Goal: Transaction & Acquisition: Obtain resource

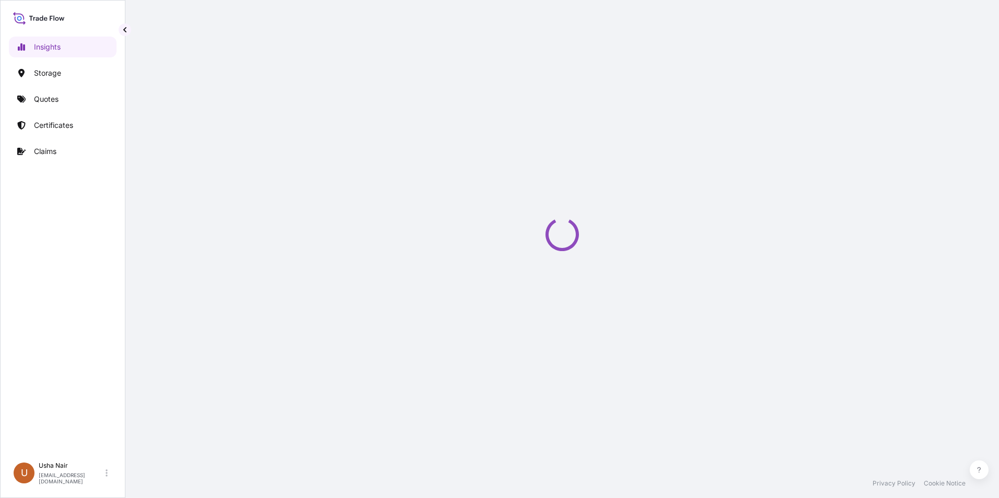
select select "2025"
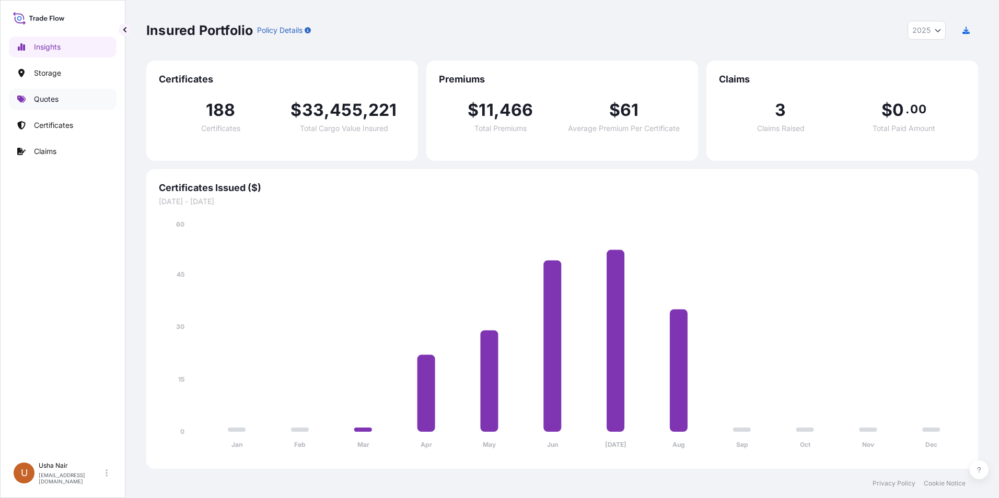
click at [53, 97] on p "Quotes" at bounding box center [46, 99] width 25 height 10
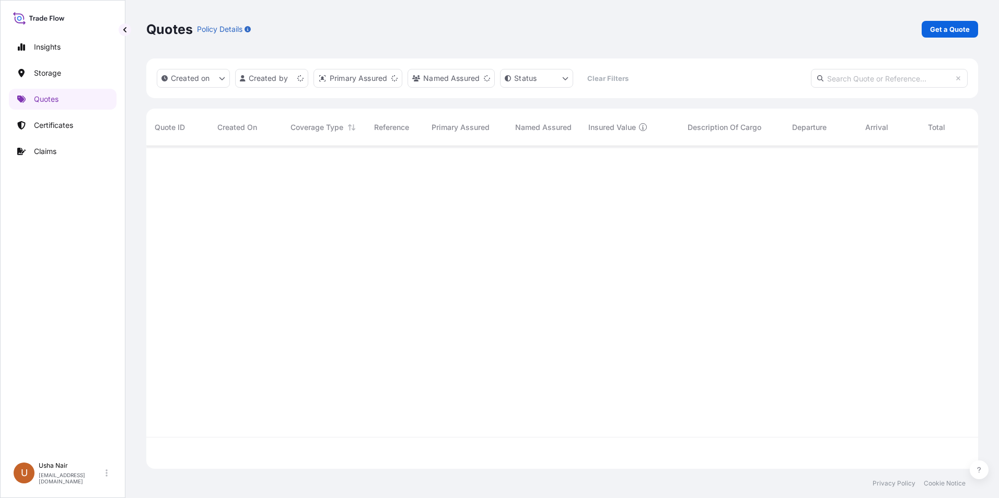
scroll to position [321, 824]
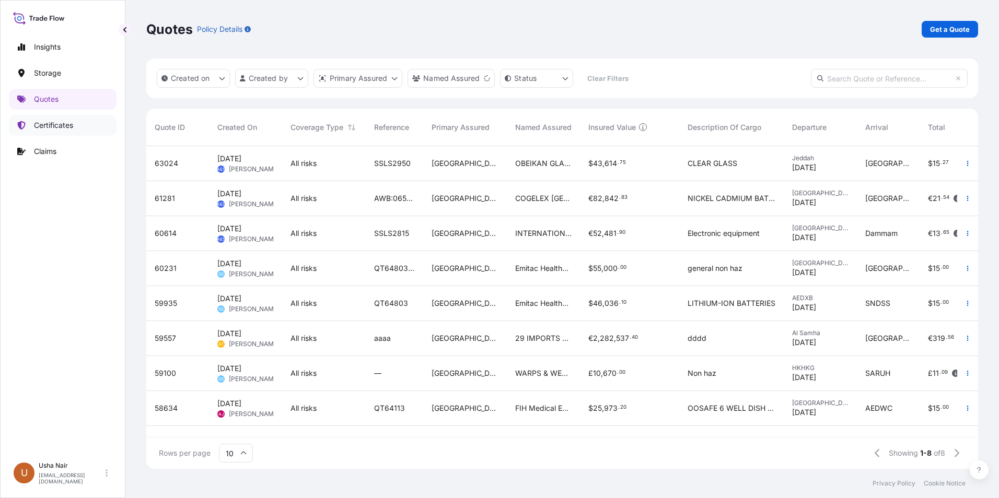
click at [57, 126] on p "Certificates" at bounding box center [53, 125] width 39 height 10
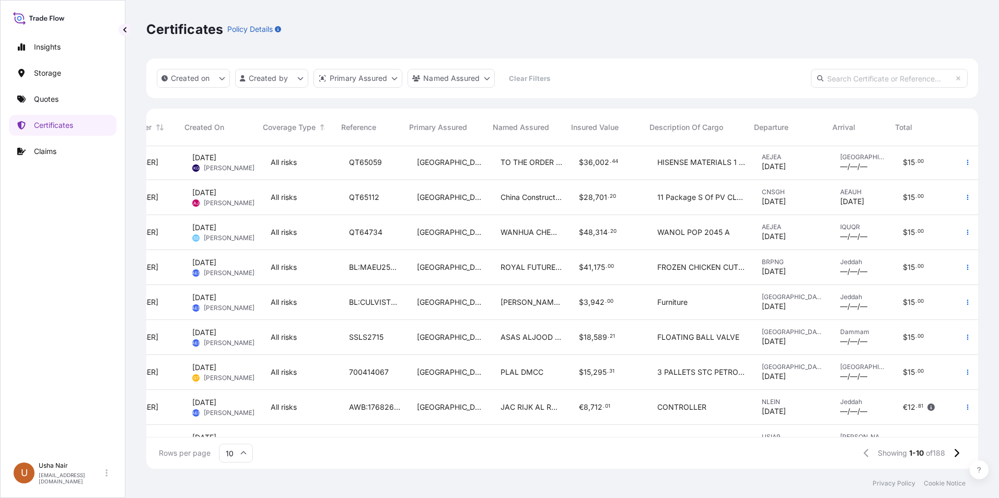
scroll to position [67, 69]
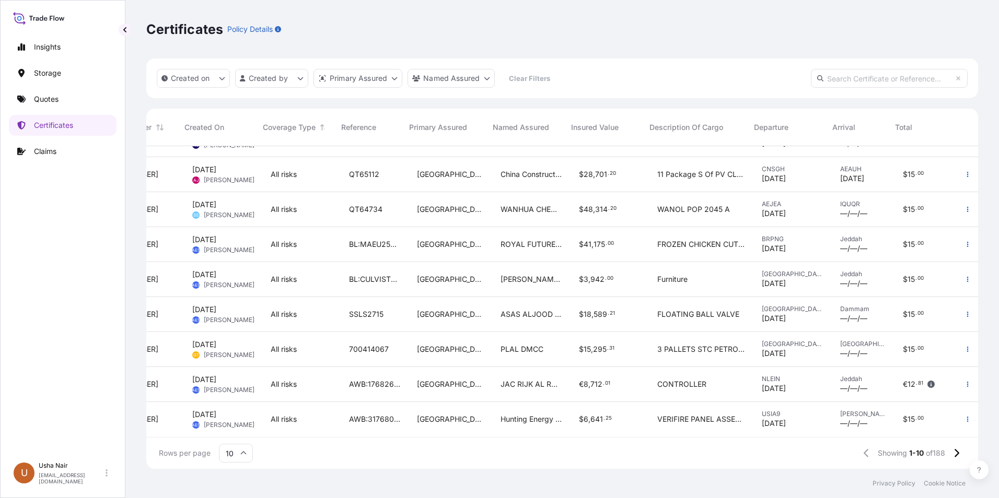
click at [245, 451] on icon at bounding box center [243, 453] width 6 height 6
click at [239, 402] on div "25" at bounding box center [236, 403] width 26 height 20
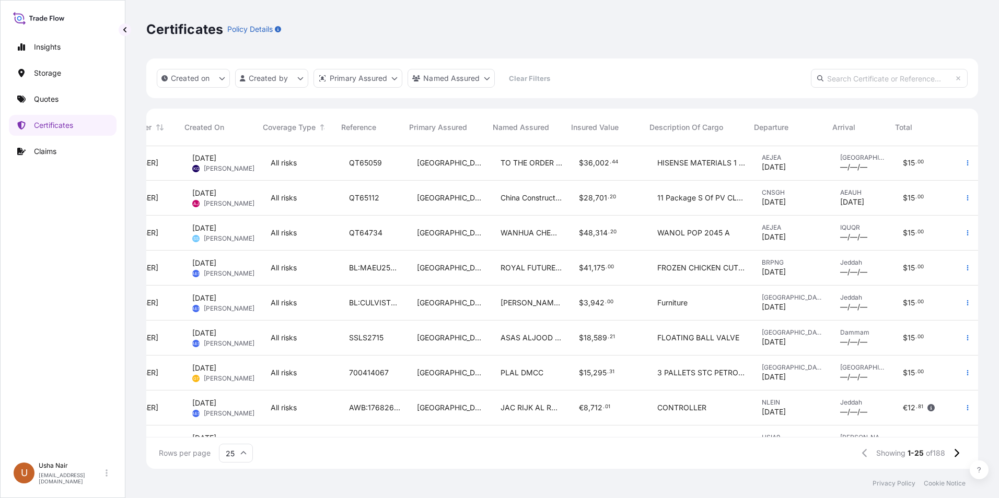
scroll to position [0, 69]
click at [242, 453] on icon at bounding box center [244, 452] width 6 height 3
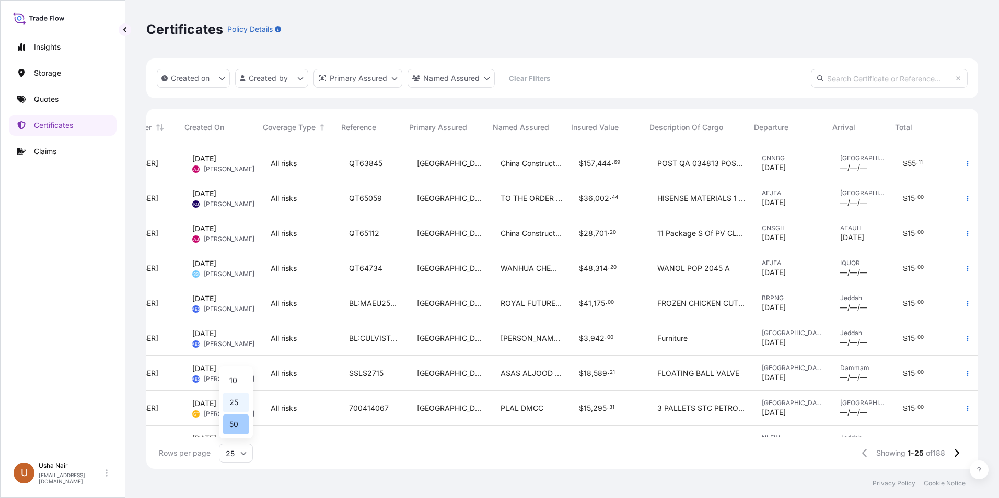
click at [231, 425] on div "50" at bounding box center [236, 425] width 26 height 20
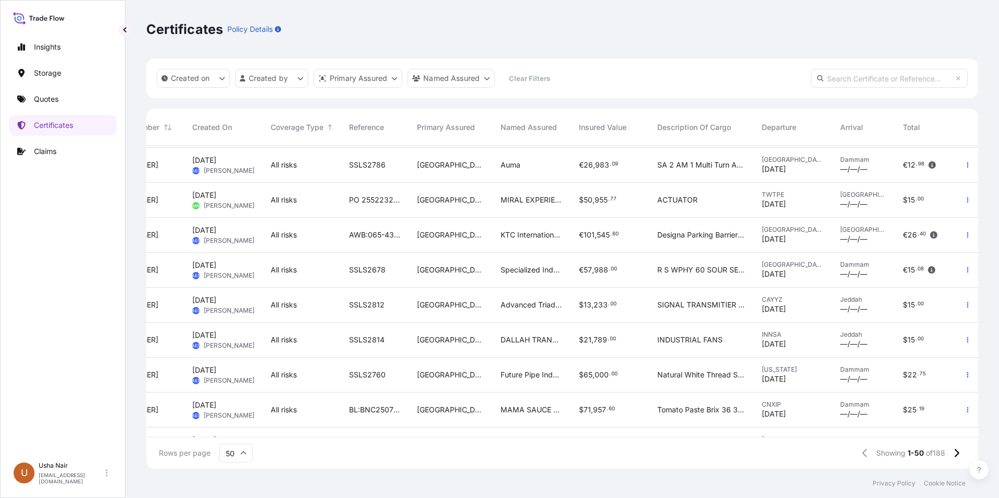
scroll to position [1467, 62]
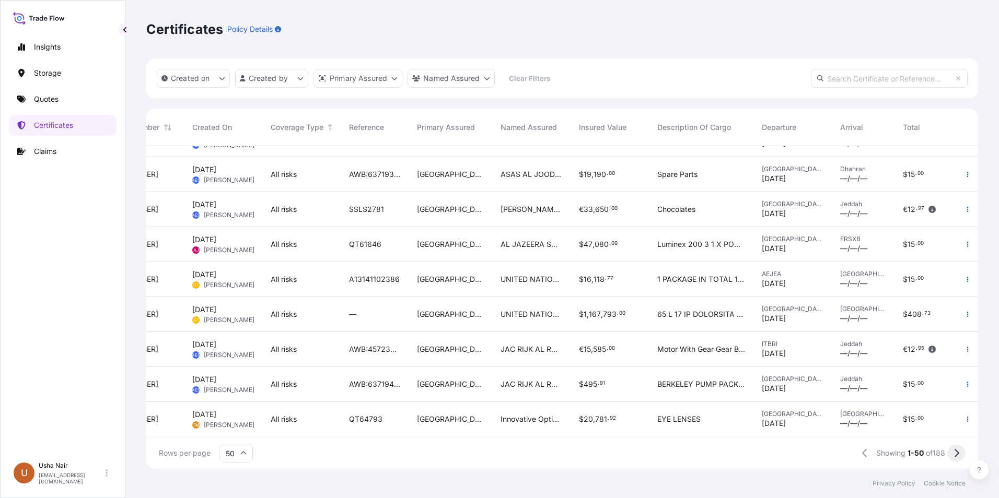
click at [960, 455] on button at bounding box center [956, 453] width 18 height 17
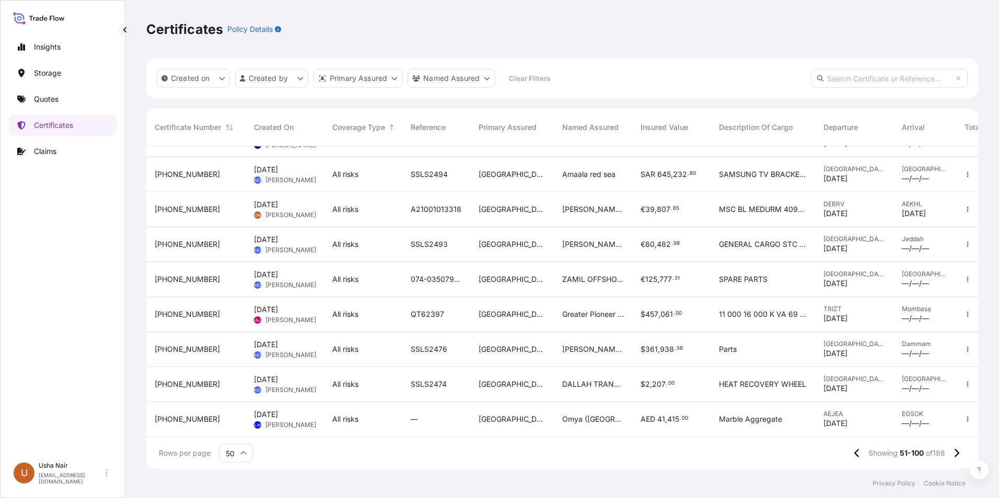
scroll to position [1467, 0]
click at [955, 456] on icon at bounding box center [956, 453] width 6 height 9
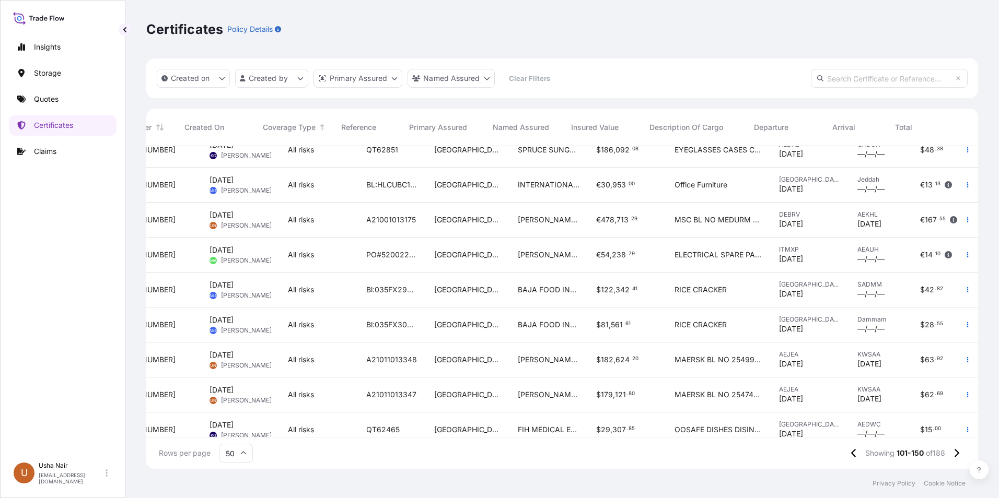
scroll to position [784, 69]
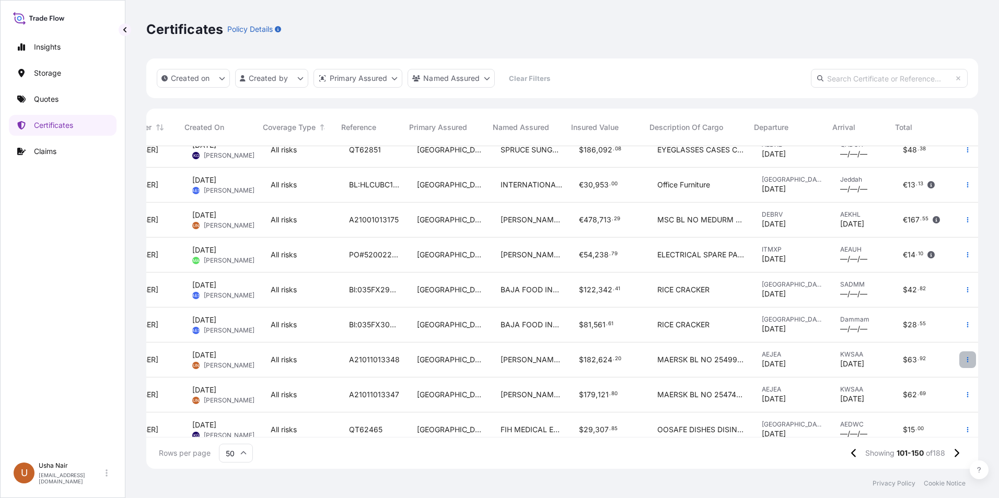
click at [964, 360] on icon "button" at bounding box center [967, 360] width 6 height 6
click at [923, 359] on p "Duplicate quote" at bounding box center [901, 362] width 54 height 10
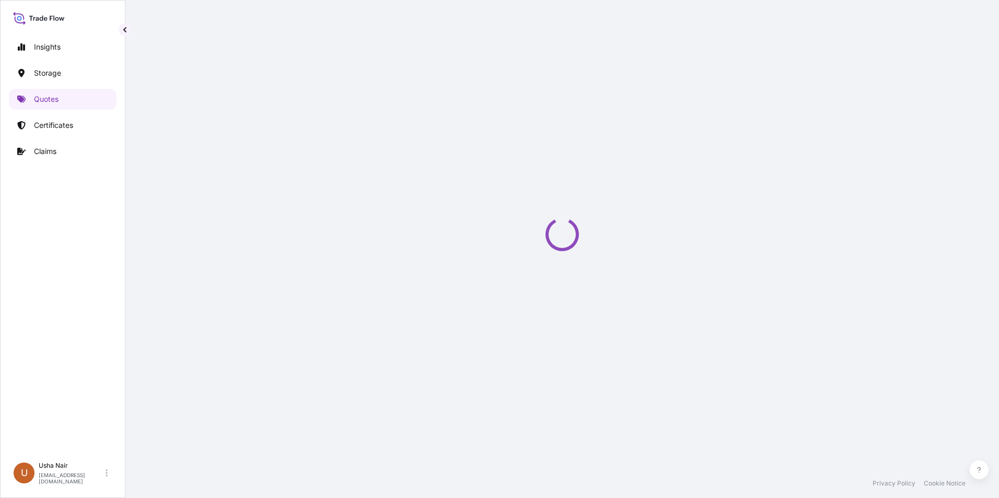
select select "Road / [GEOGRAPHIC_DATA]"
select select "Water"
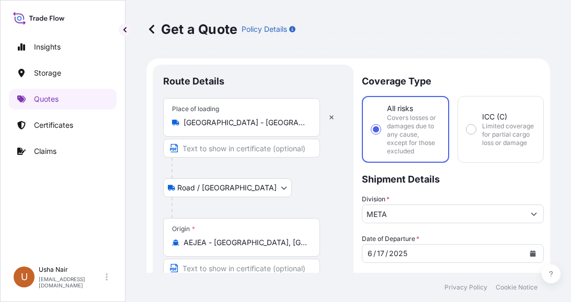
drag, startPoint x: 371, startPoint y: 29, endPoint x: 499, endPoint y: 37, distance: 128.2
click at [499, 37] on div "Get a Quote Policy Details" at bounding box center [347, 29] width 403 height 59
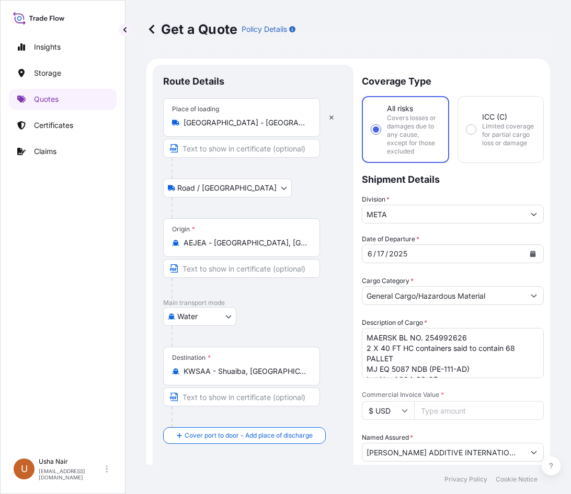
drag, startPoint x: 483, startPoint y: 15, endPoint x: 554, endPoint y: 21, distance: 71.4
click at [554, 21] on div "Get a Quote Policy Details Route Details Place of loading [GEOGRAPHIC_DATA] - […" at bounding box center [347, 232] width 445 height 465
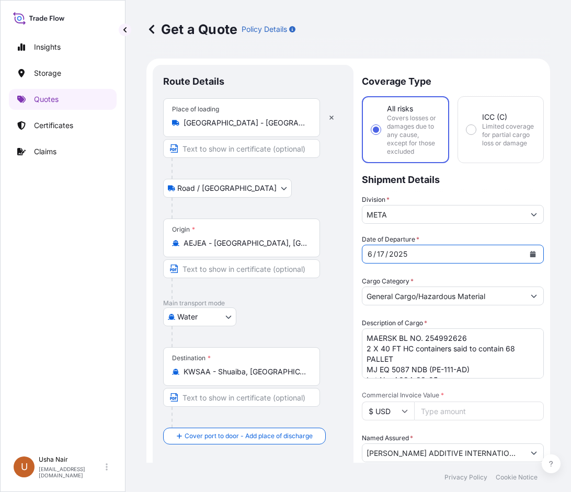
click at [528, 251] on button "Calendar" at bounding box center [532, 254] width 17 height 17
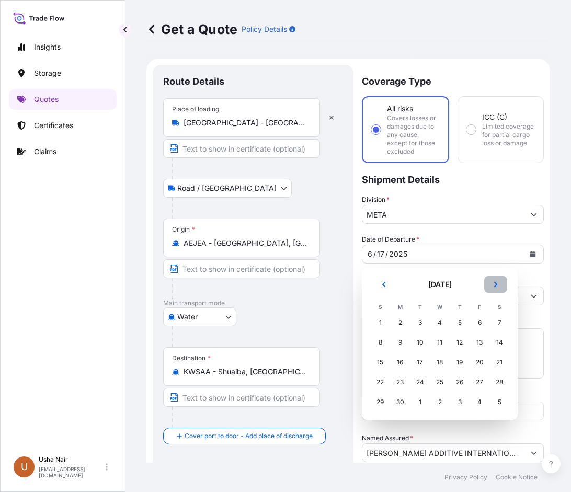
click at [500, 284] on button "Next" at bounding box center [495, 284] width 23 height 17
click at [498, 284] on button "Next" at bounding box center [495, 284] width 23 height 17
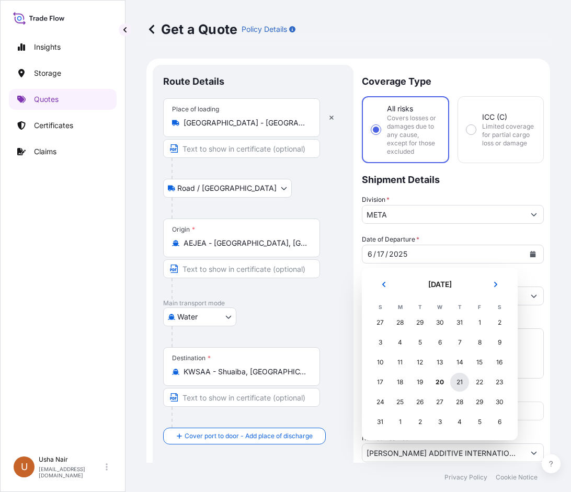
click at [462, 382] on div "21" at bounding box center [459, 382] width 19 height 19
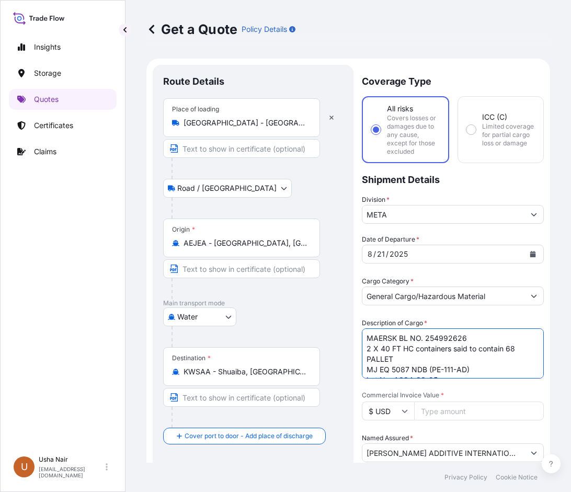
drag, startPoint x: 397, startPoint y: 338, endPoint x: 304, endPoint y: 303, distance: 98.9
click at [303, 320] on form "Route Details Place of loading [GEOGRAPHIC_DATA] - [GEOGRAPHIC_DATA] Road / [GE…" at bounding box center [347, 434] width 403 height 751
drag, startPoint x: 423, startPoint y: 338, endPoint x: 462, endPoint y: 338, distance: 39.7
click at [462, 338] on textarea "MAERSK BL NO. 254992626 2 X 40 FT HC containers said to contain 68 PALLET MJ EQ…" at bounding box center [453, 353] width 182 height 50
paste textarea "HLCUDX325081571"
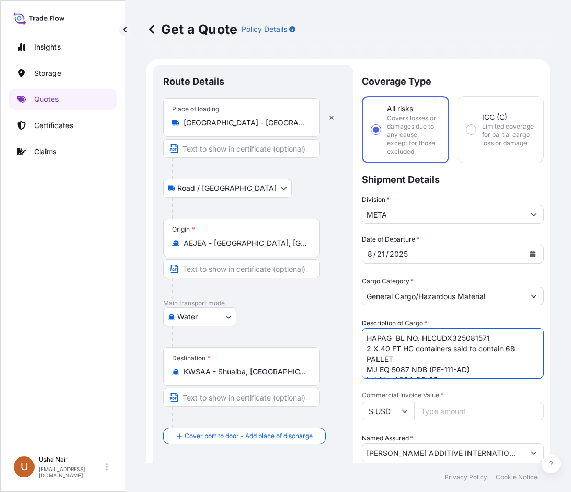
click at [368, 348] on textarea "MAERSK BL NO. 254992626 2 X 40 FT HC containers said to contain 68 PALLET MJ EQ…" at bounding box center [453, 353] width 182 height 50
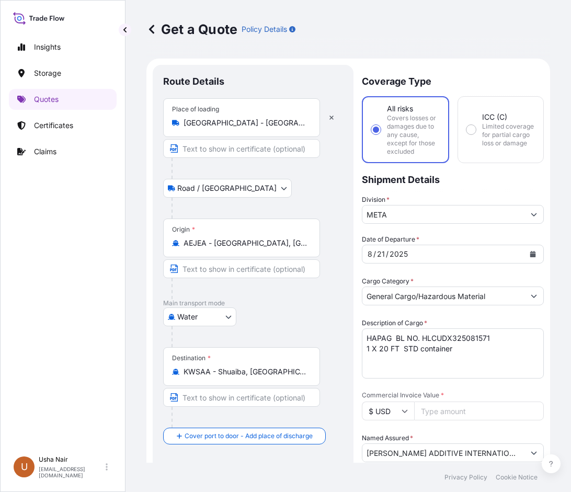
click at [381, 362] on textarea "MAERSK BL NO. 254992626 2 X 40 FT HC containers said to contain 68 PALLET MJ EQ…" at bounding box center [453, 353] width 182 height 50
paste textarea "20 PALLETS 10500.00 SEAL: MJ EQ 6147 NDB (PE-109-AD) KG FT5061 LOT NO. A115-32-…"
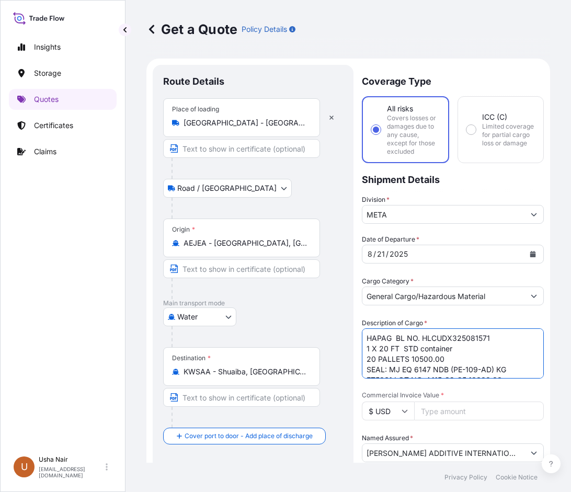
scroll to position [69, 0]
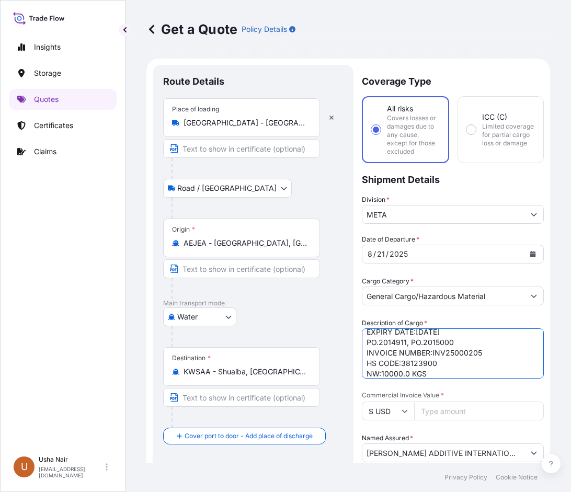
click at [446, 368] on textarea "MAERSK BL NO. 254992626 2 X 40 FT HC containers said to contain 68 PALLET MJ EQ…" at bounding box center [453, 353] width 182 height 50
click at [365, 348] on textarea "MAERSK BL NO. 254992626 2 X 40 FT HC containers said to contain 68 PALLET MJ EQ…" at bounding box center [453, 353] width 182 height 50
click at [410, 342] on textarea "MAERSK BL NO. 254992626 2 X 40 FT HC containers said to contain 68 PALLET MJ EQ…" at bounding box center [453, 353] width 182 height 50
click at [389, 352] on textarea "MAERSK BL NO. 254992626 2 X 40 FT HC containers said to contain 68 PALLET MJ EQ…" at bounding box center [453, 353] width 182 height 50
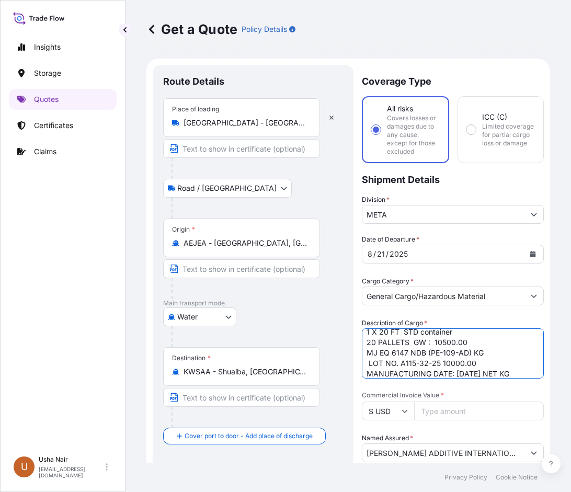
click at [488, 353] on textarea "MAERSK BL NO. 254992626 2 X 40 FT HC containers said to contain 68 PALLET MJ EQ…" at bounding box center [453, 353] width 182 height 50
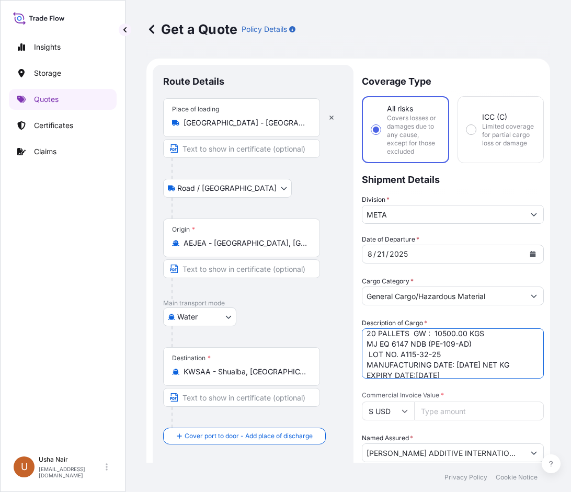
scroll to position [15, 0]
paste textarea "NW:10000.0 KGS"
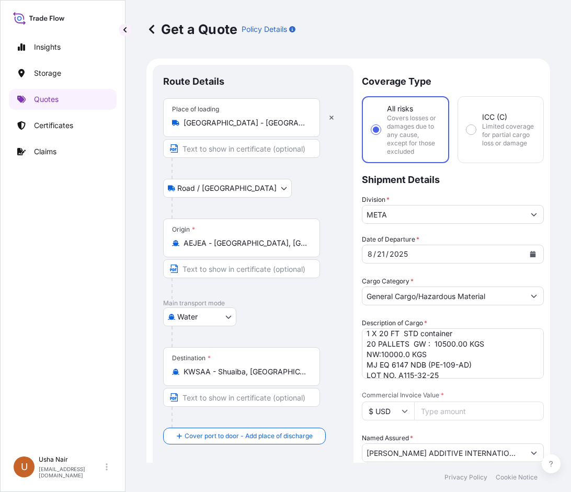
click at [430, 346] on textarea "MAERSK BL NO. 254992626 2 X 40 FT HC containers said to contain 68 PALLET MJ EQ…" at bounding box center [453, 353] width 182 height 50
click at [455, 335] on textarea "MAERSK BL NO. 254992626 2 X 40 FT HC containers said to contain 68 PALLET MJ EQ…" at bounding box center [453, 353] width 182 height 50
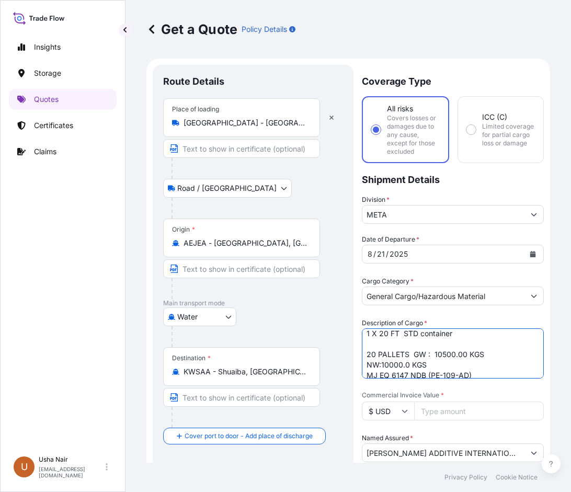
scroll to position [26, 0]
paste textarea "UACU 3820762"
type textarea "HAPAG BL NO. HLCUDX325081571 1 X 20 FT STD container CONTAINER NO. UACU 3820762…"
click at [485, 351] on textarea "MAERSK BL NO. 254992626 2 X 40 FT HC containers said to contain 68 PALLET MJ EQ…" at bounding box center [453, 353] width 182 height 50
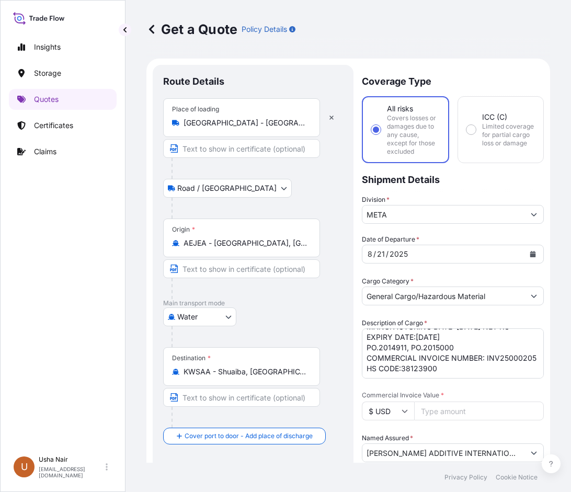
click at [438, 409] on input "Commercial Invoice Value *" at bounding box center [479, 410] width 130 height 19
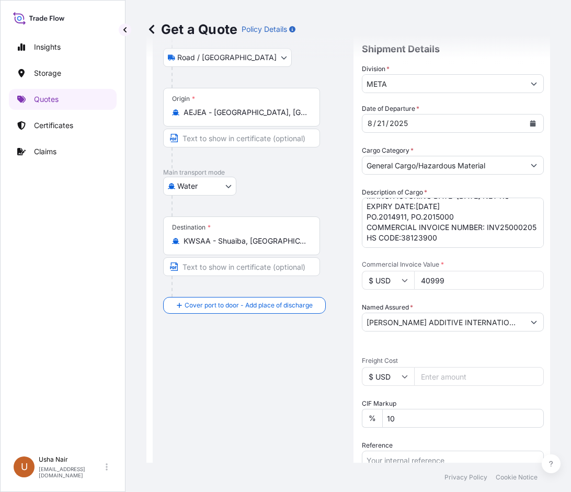
scroll to position [157, 0]
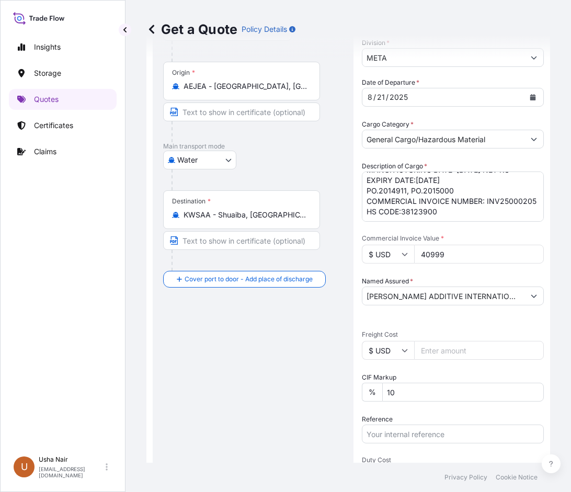
type input "40999"
click at [457, 351] on input "Freight Cost" at bounding box center [479, 350] width 130 height 19
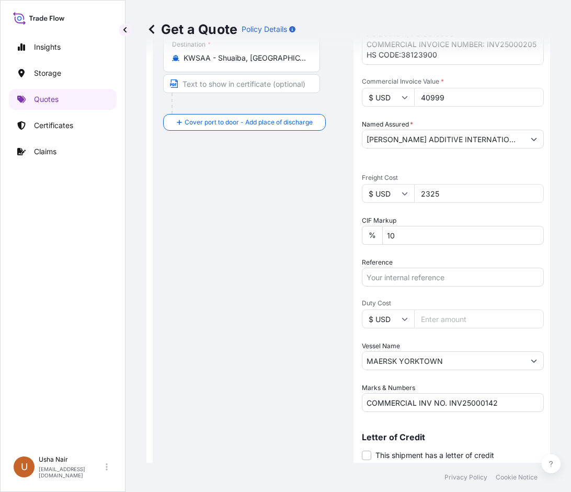
scroll to position [347, 0]
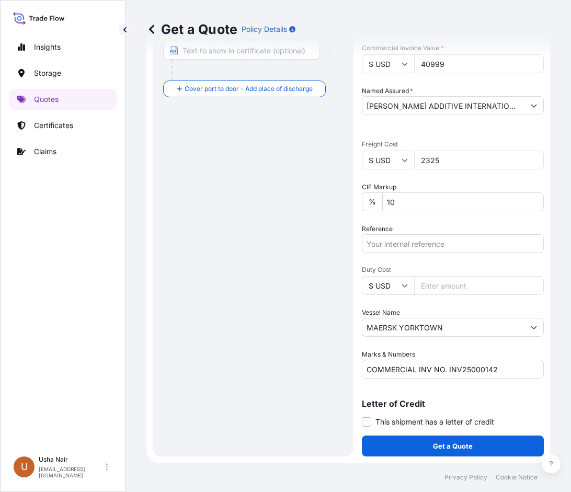
type input "2325"
drag, startPoint x: 459, startPoint y: 330, endPoint x: 321, endPoint y: 320, distance: 138.2
click at [322, 323] on form "Route Details Place of loading [GEOGRAPHIC_DATA] - [GEOGRAPHIC_DATA] Road / [GE…" at bounding box center [347, 87] width 403 height 751
click at [376, 326] on input "Vessel Name" at bounding box center [443, 327] width 162 height 19
paste input "TSS AMBER"
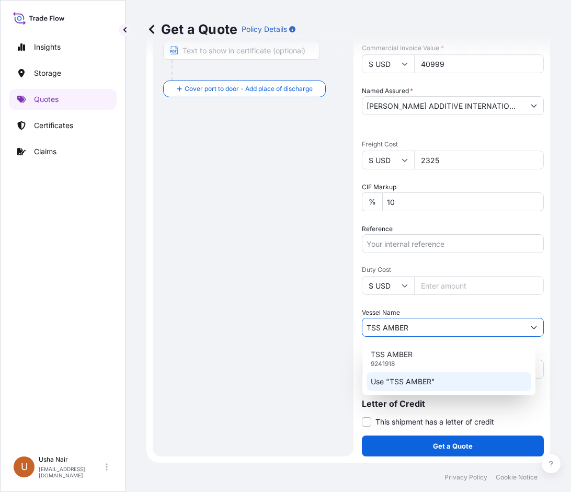
type input "TSS AMBER"
click at [167, 333] on div "Route Details Place of loading [GEOGRAPHIC_DATA] - [GEOGRAPHIC_DATA] / [GEOGRAP…" at bounding box center [253, 86] width 180 height 717
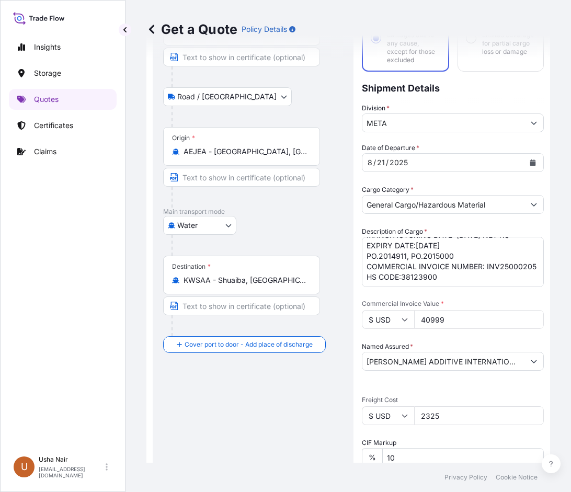
scroll to position [86, 0]
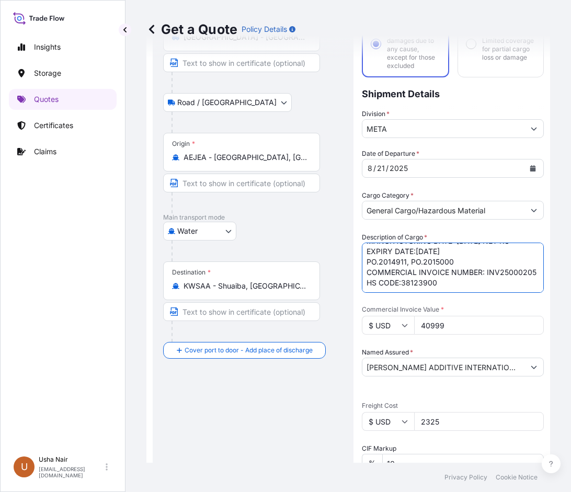
drag, startPoint x: 421, startPoint y: 262, endPoint x: 360, endPoint y: 262, distance: 60.6
click at [360, 262] on form "Route Details Place of loading [GEOGRAPHIC_DATA] - [GEOGRAPHIC_DATA] Road / [GE…" at bounding box center [347, 348] width 403 height 751
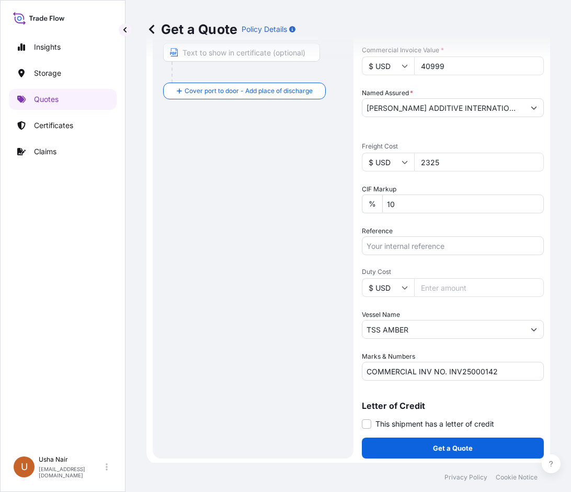
scroll to position [347, 0]
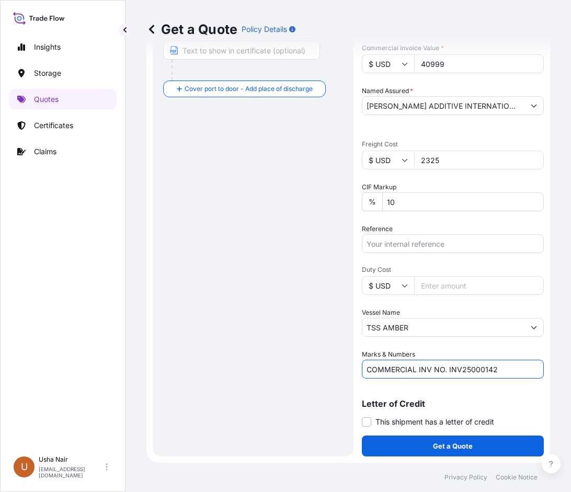
drag, startPoint x: 449, startPoint y: 366, endPoint x: 498, endPoint y: 367, distance: 49.1
click at [498, 367] on input "COMMERCIAL INV NO. INV25000142" at bounding box center [453, 368] width 182 height 19
paste input "INV25000205"
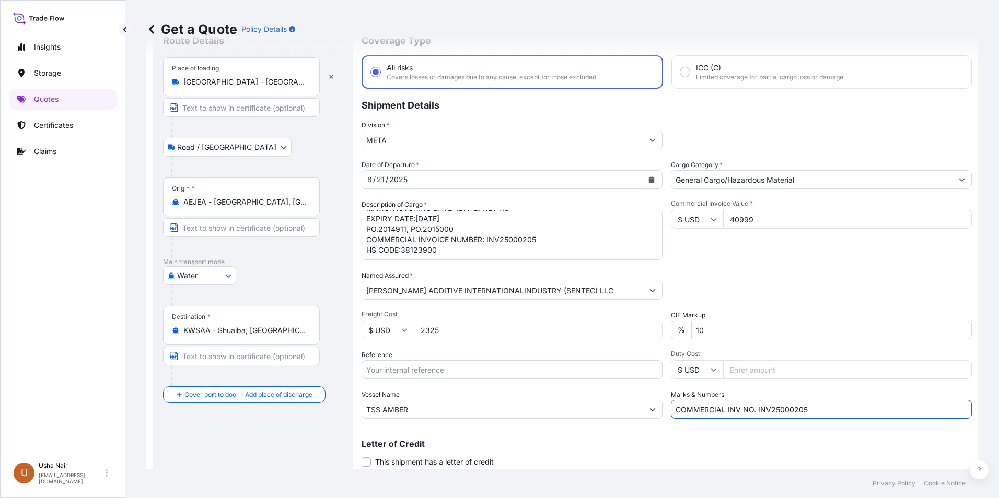
scroll to position [22, 0]
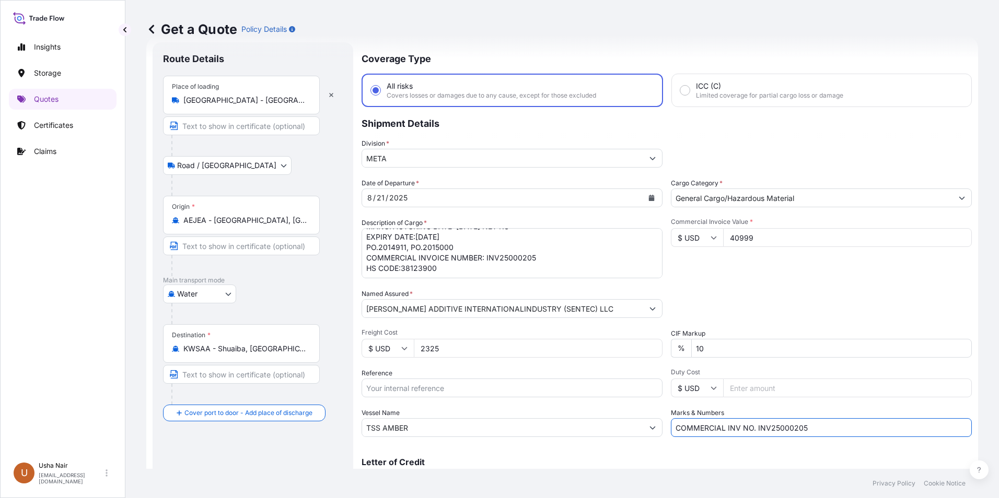
type input "COMMERCIAL INV NO. INV25000205"
drag, startPoint x: 754, startPoint y: 240, endPoint x: 716, endPoint y: 237, distance: 38.8
click at [716, 237] on div "$ USD 40999" at bounding box center [821, 237] width 301 height 19
type input "41000"
click at [784, 260] on div "Commercial Invoice Value * $ USD 41000" at bounding box center [821, 248] width 301 height 61
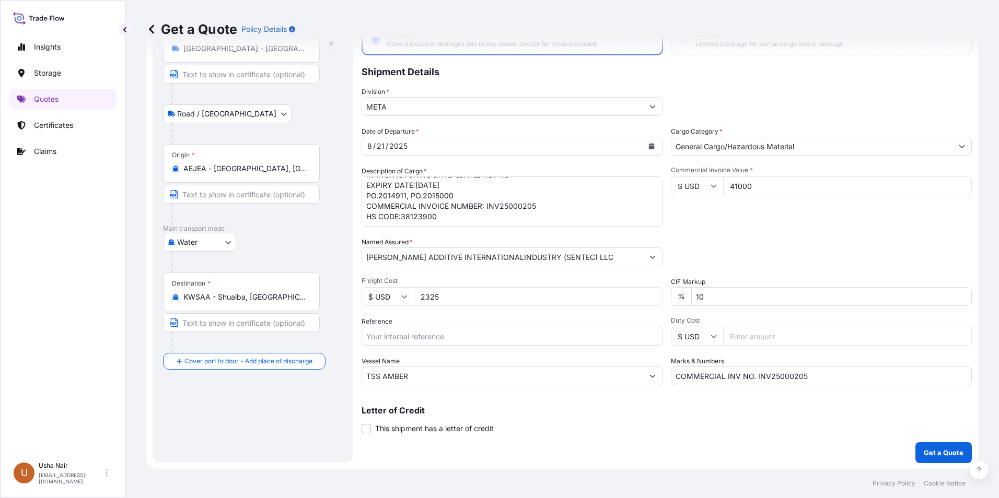
scroll to position [75, 0]
click at [940, 453] on p "Get a Quote" at bounding box center [944, 452] width 40 height 10
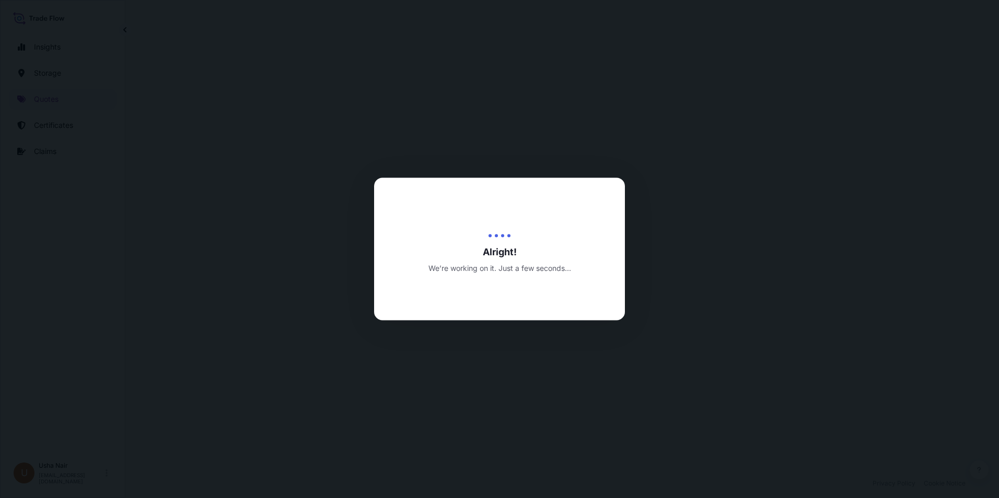
select select "Road / [GEOGRAPHIC_DATA]"
select select "Water"
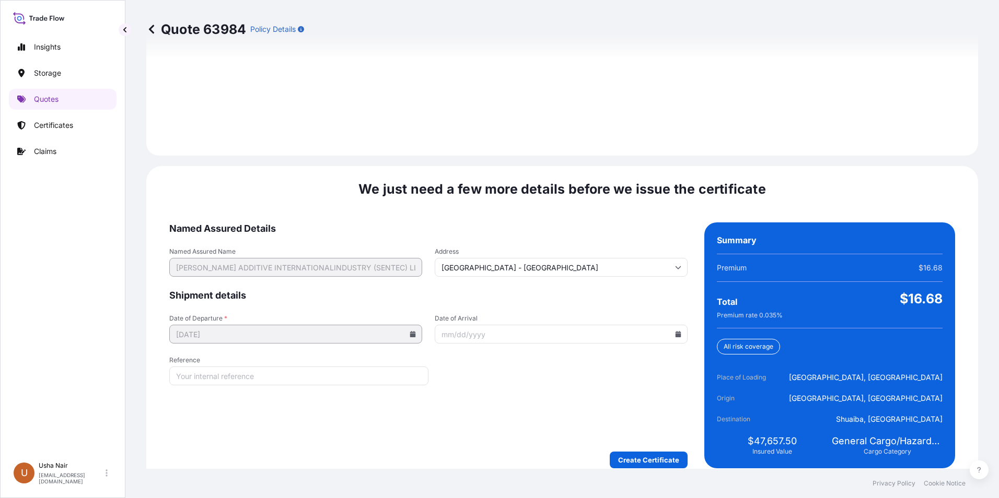
scroll to position [1523, 0]
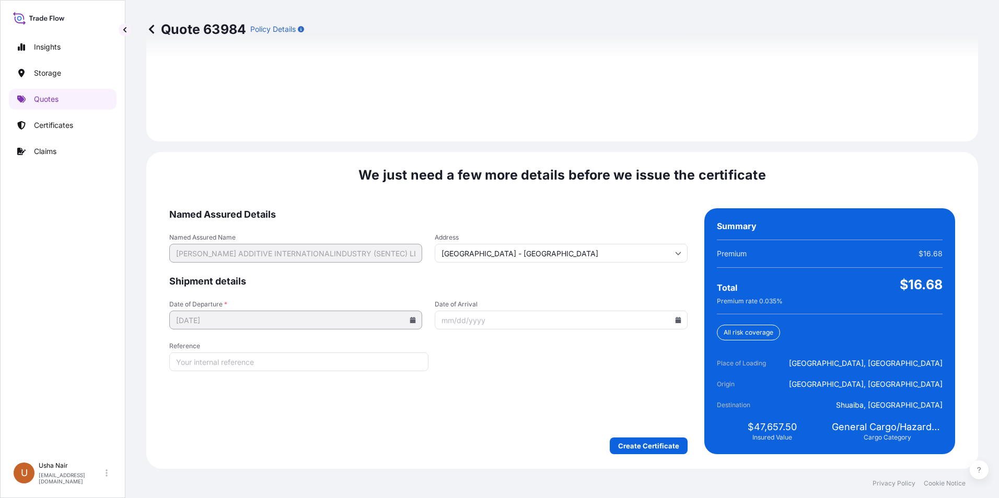
click at [676, 320] on icon at bounding box center [679, 320] width 6 height 6
click at [607, 248] on button "23" at bounding box center [606, 247] width 17 height 17
type input "[DATE]"
click at [298, 361] on input "Reference" at bounding box center [298, 362] width 259 height 19
type input "A21011014132"
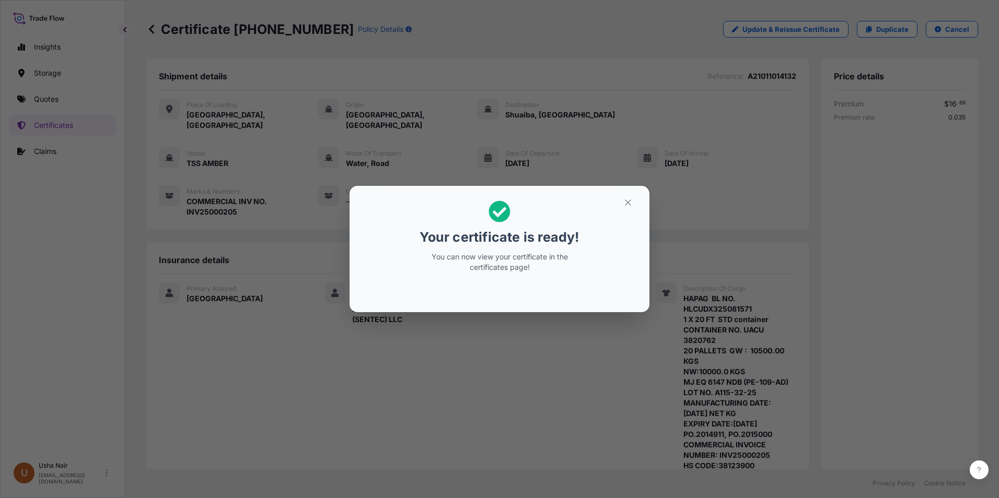
click at [503, 209] on icon at bounding box center [499, 212] width 22 height 22
drag, startPoint x: 493, startPoint y: 259, endPoint x: 550, endPoint y: 234, distance: 62.7
click at [493, 259] on p "You can now view your certificate in the certificates page!" at bounding box center [499, 262] width 161 height 21
click at [630, 201] on icon "button" at bounding box center [628, 203] width 6 height 6
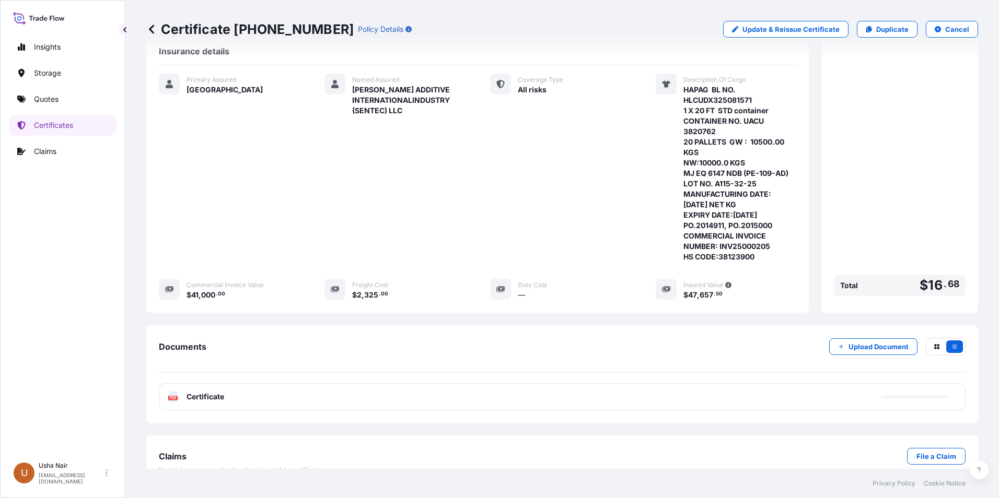
scroll to position [218, 0]
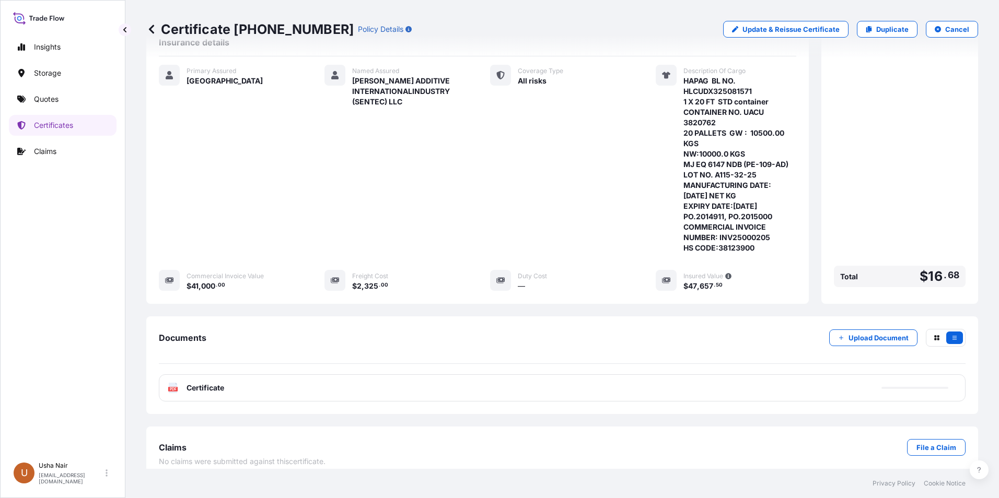
click at [167, 380] on div "PDF Certificate" at bounding box center [562, 388] width 807 height 27
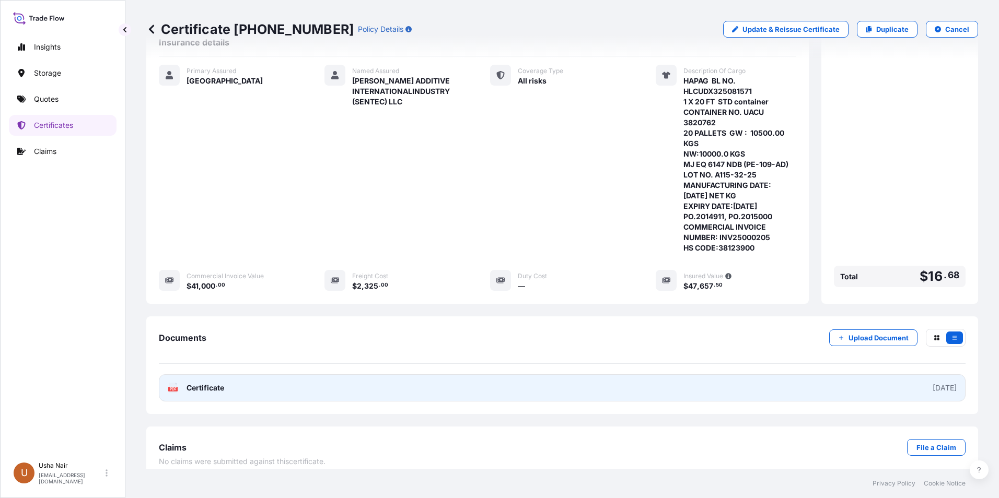
click at [171, 383] on icon at bounding box center [173, 388] width 9 height 10
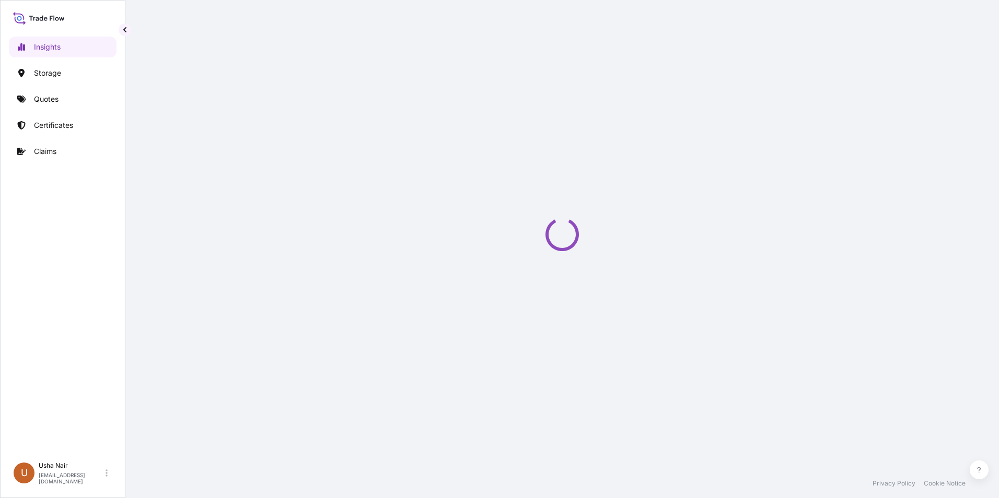
select select "2025"
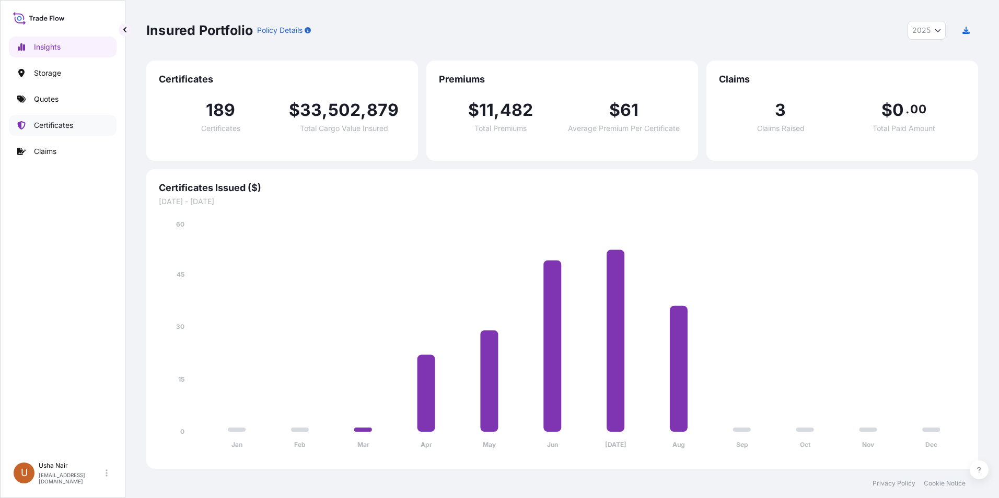
click at [44, 123] on p "Certificates" at bounding box center [53, 125] width 39 height 10
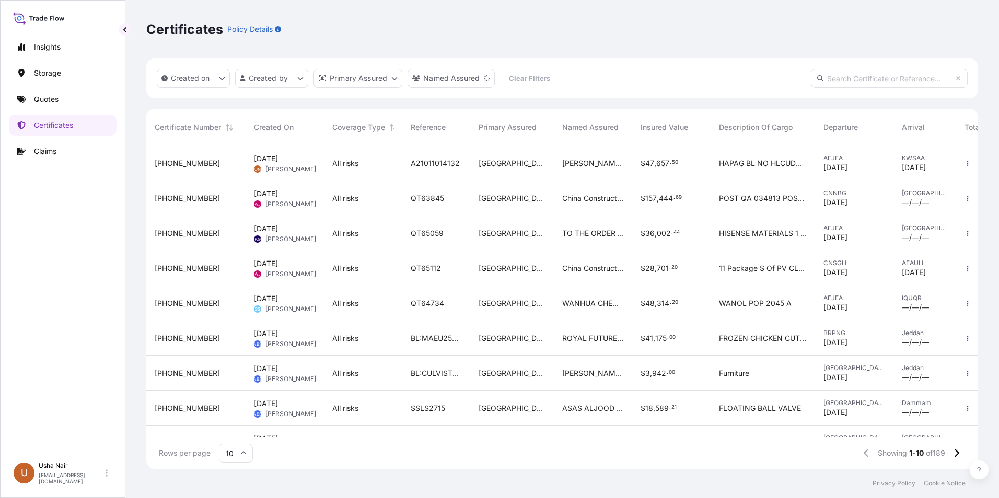
scroll to position [0, 69]
